Goal: Navigation & Orientation: Understand site structure

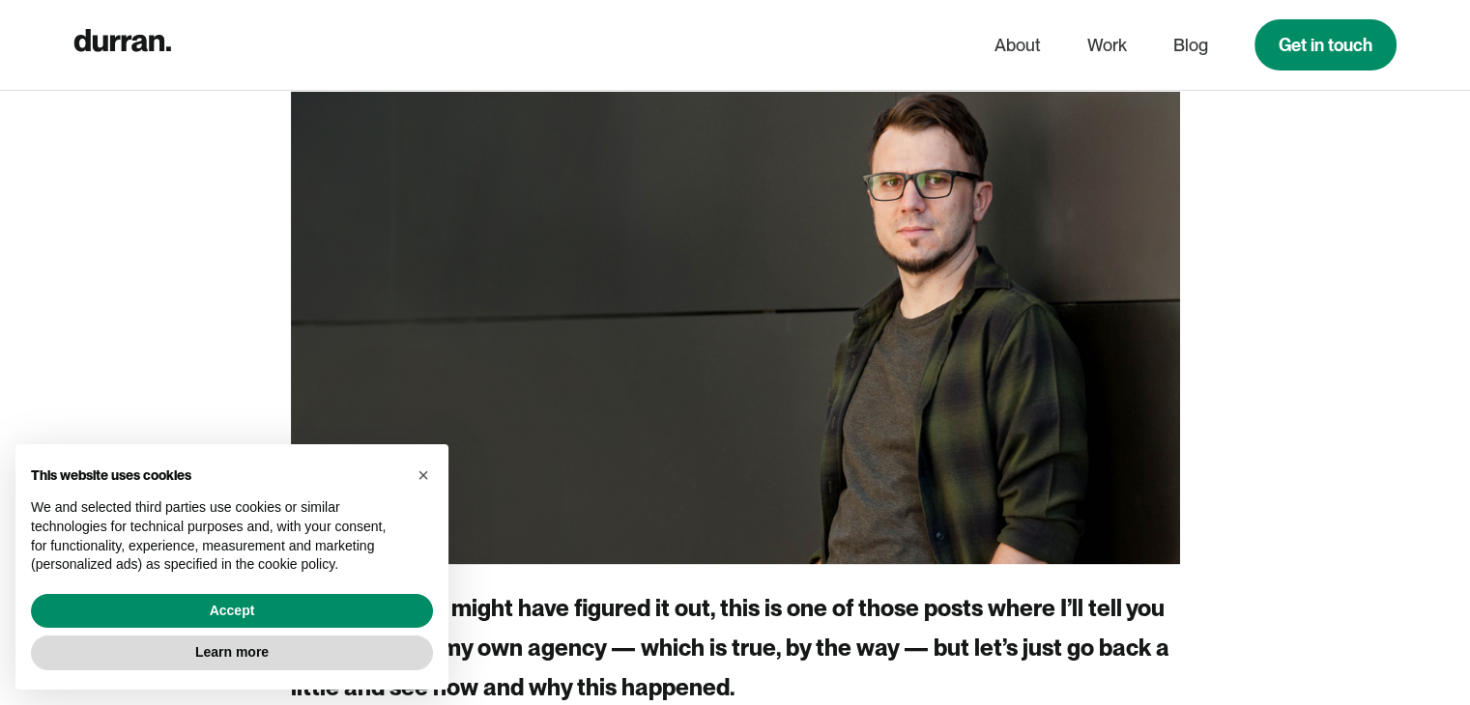
scroll to position [657, 0]
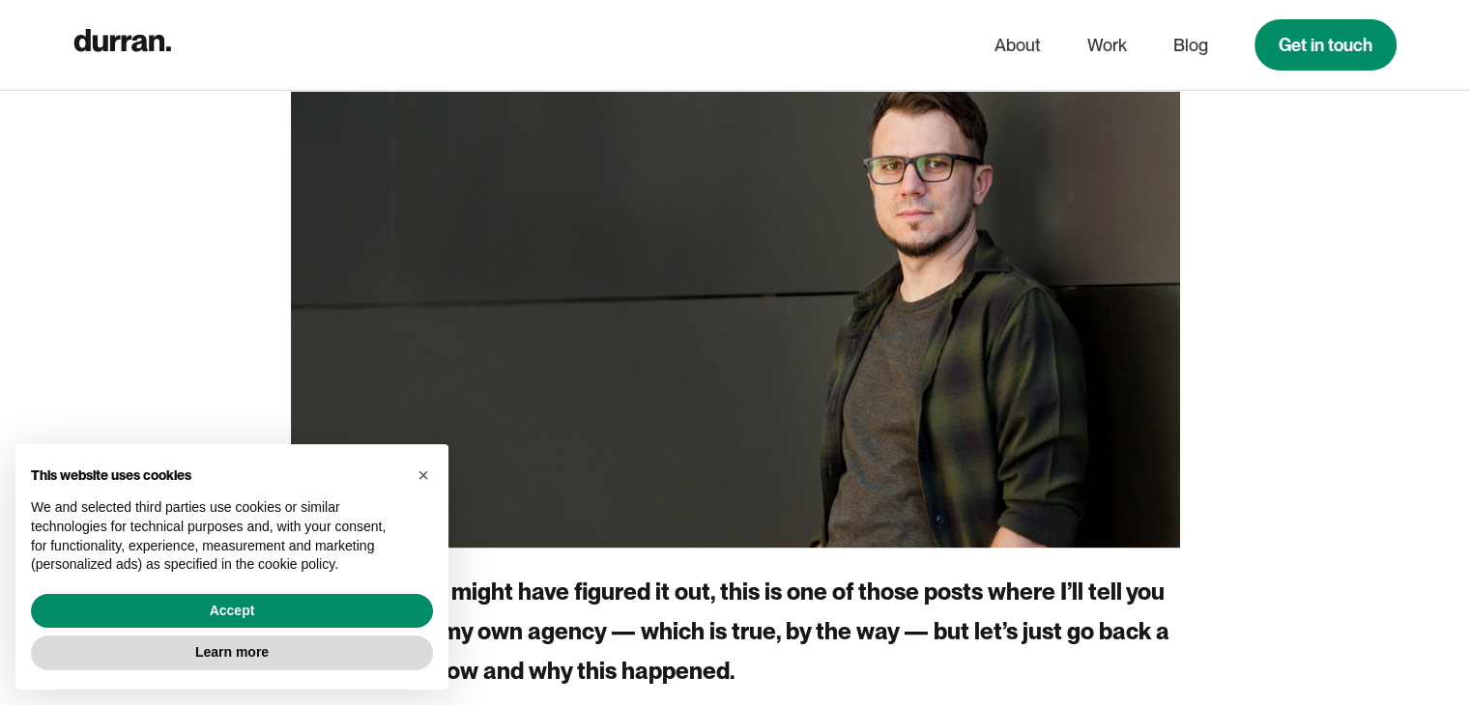
click at [439, 481] on div "This website uses cookies We and selected third parties use cookies or similar …" at bounding box center [231, 517] width 433 height 146
click at [425, 480] on span "×" at bounding box center [423, 475] width 12 height 21
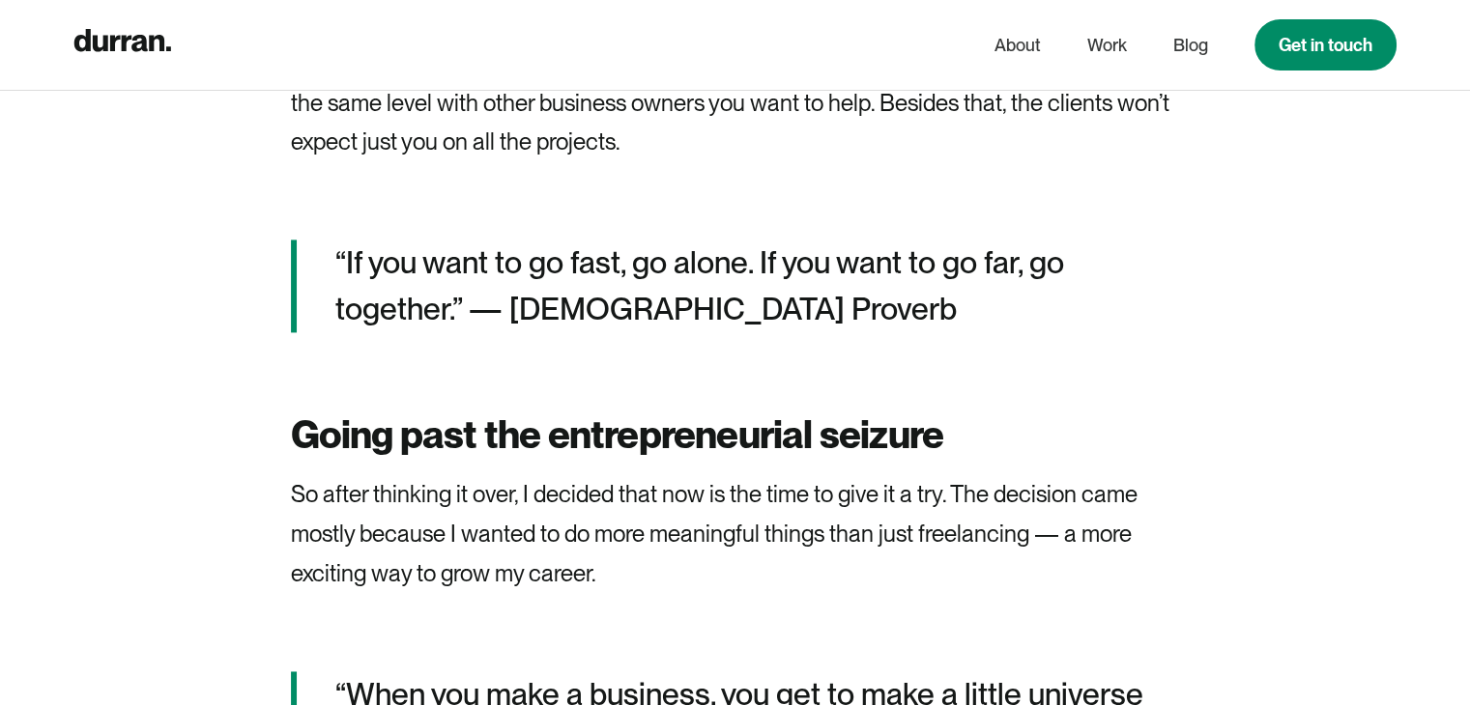
scroll to position [2716, 0]
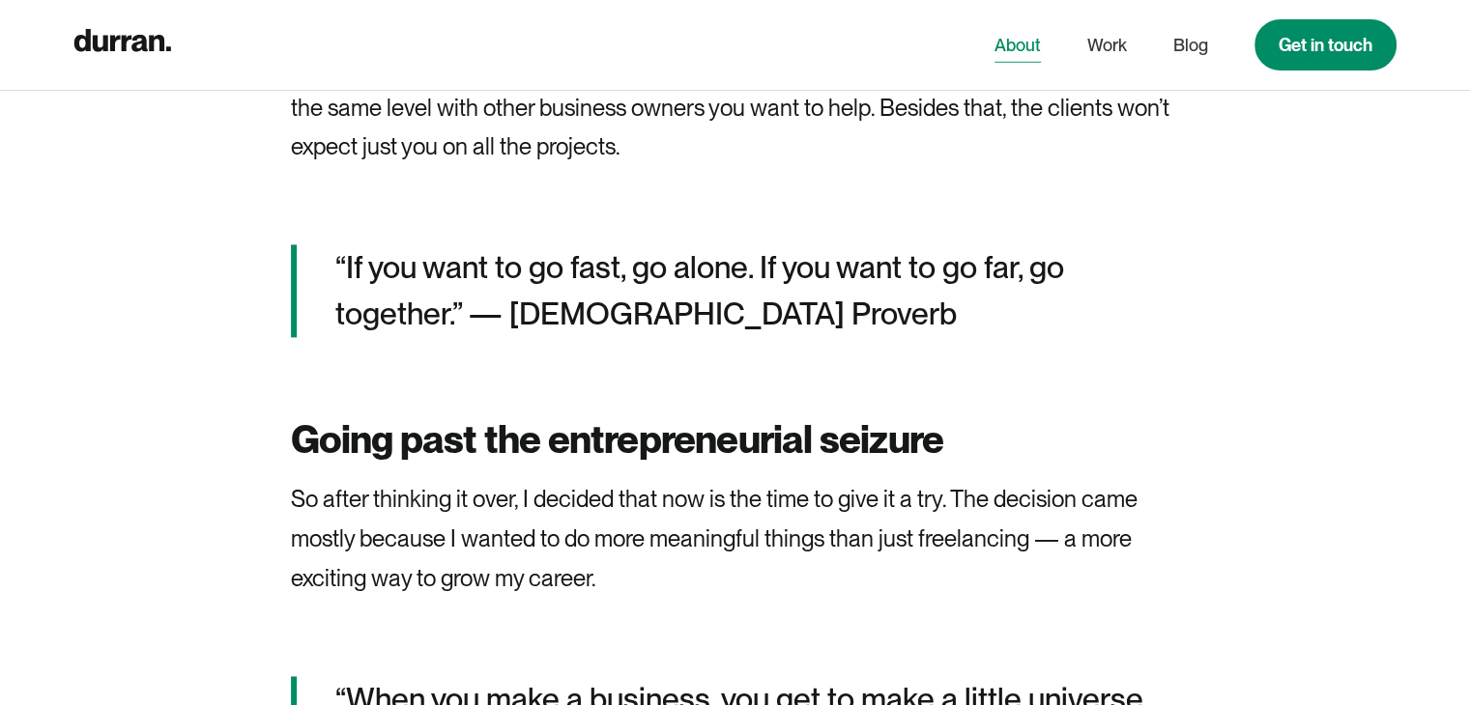
click at [1024, 55] on link "About" at bounding box center [1017, 45] width 46 height 37
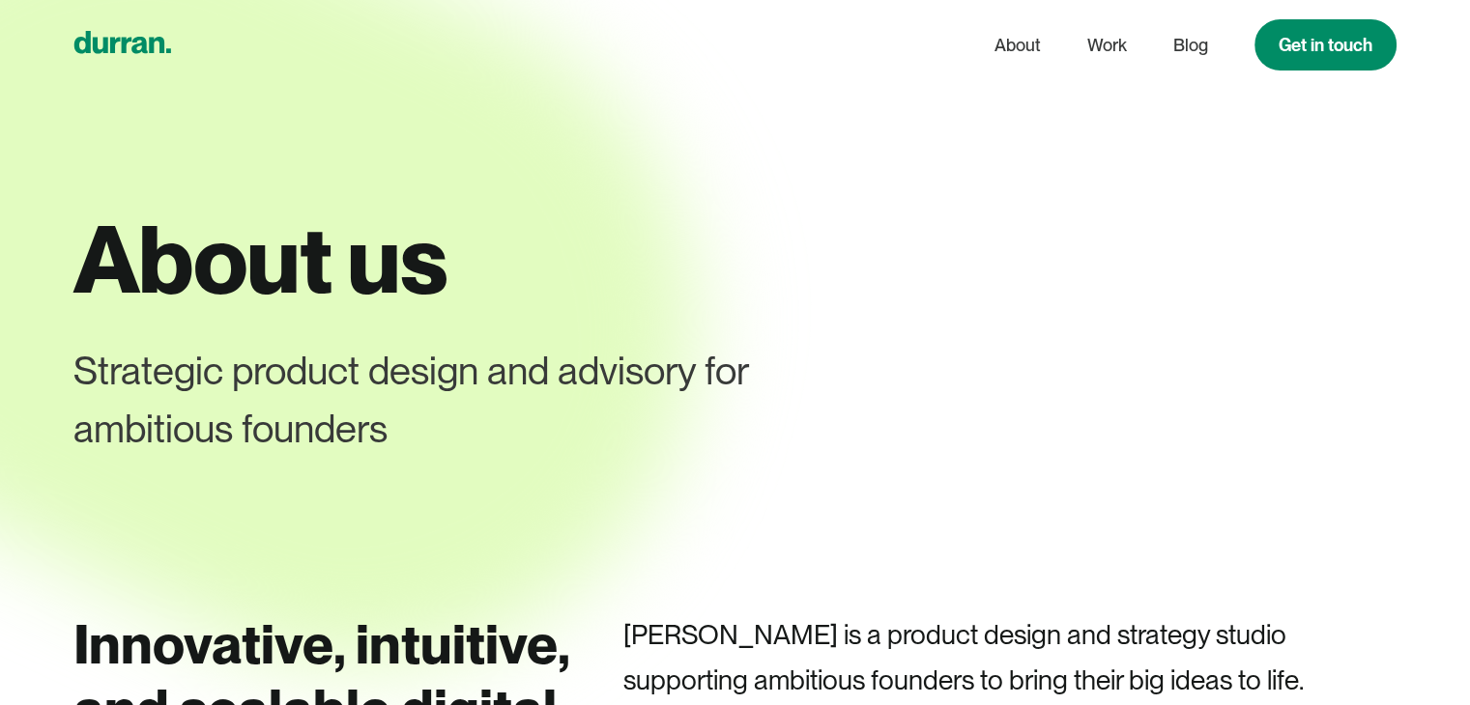
click at [145, 49] on icon "home" at bounding box center [122, 42] width 97 height 22
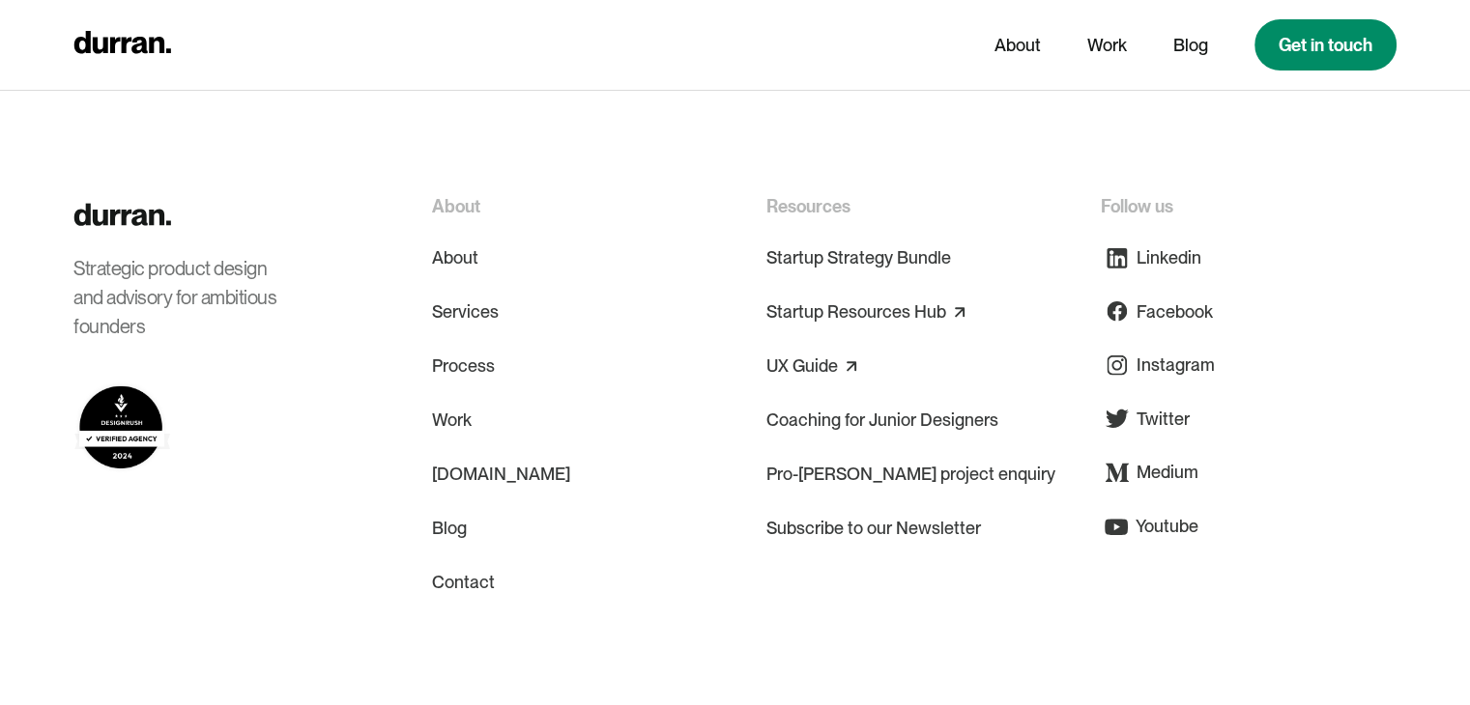
scroll to position [9495, 0]
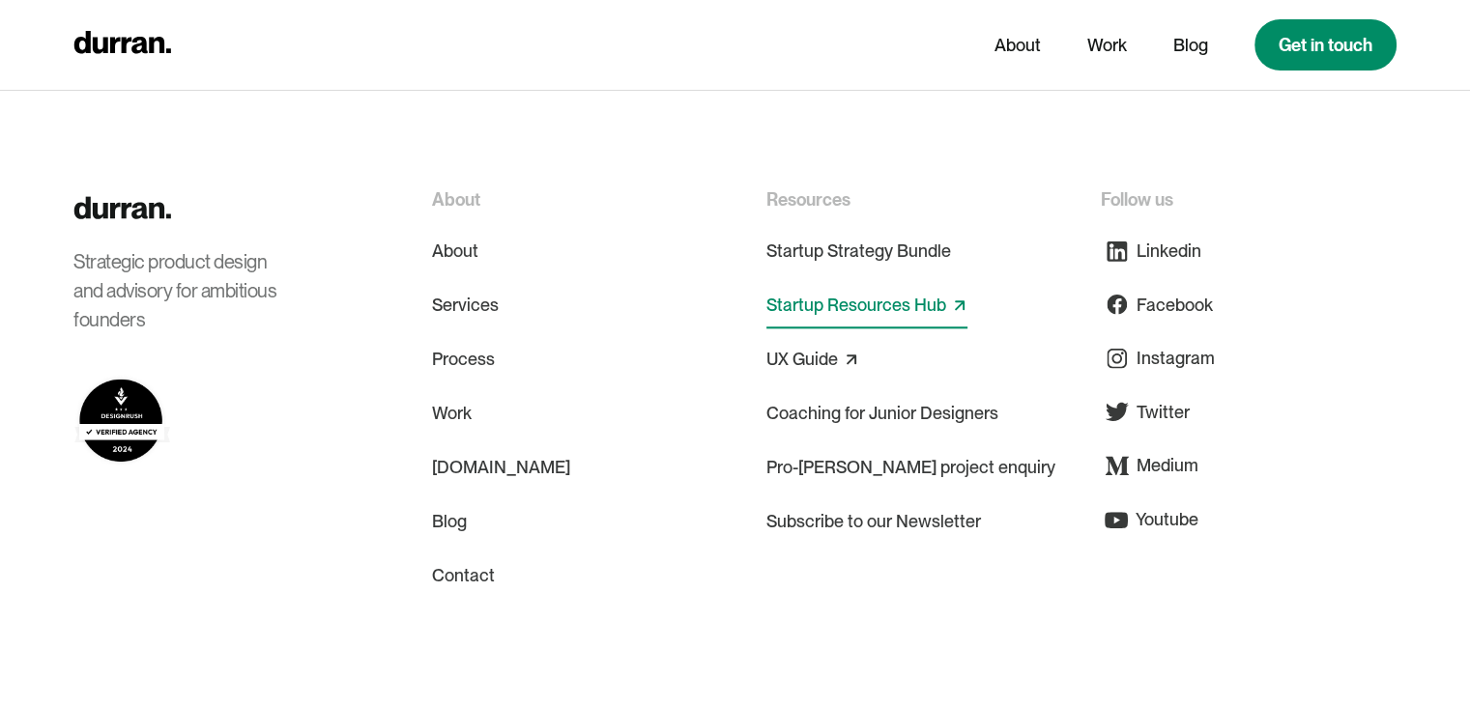
click at [808, 290] on link "Startup Resources Hub" at bounding box center [856, 305] width 180 height 31
click at [823, 344] on link "UX Guide" at bounding box center [801, 359] width 71 height 31
